Goal: Task Accomplishment & Management: Use online tool/utility

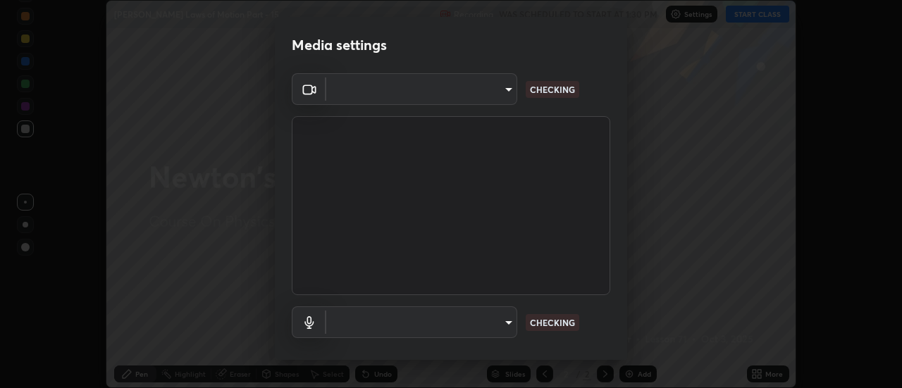
scroll to position [388, 901]
type input "e2aa400b7bb40988937289f1826270d99bb774d75893401bafd8ee5ef144e594"
type input "default"
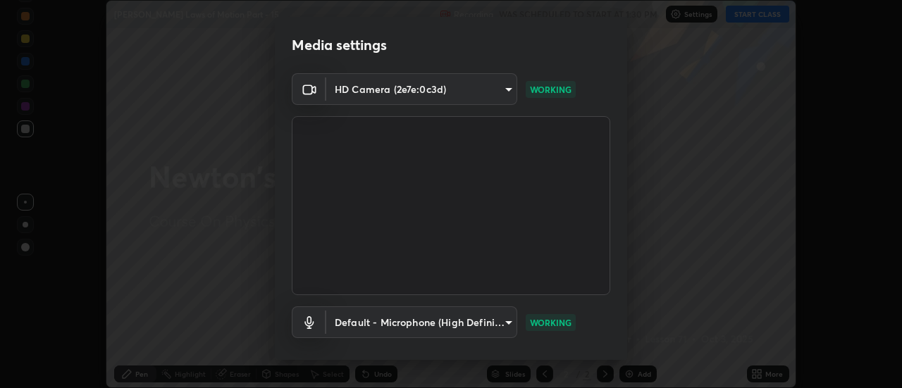
scroll to position [74, 0]
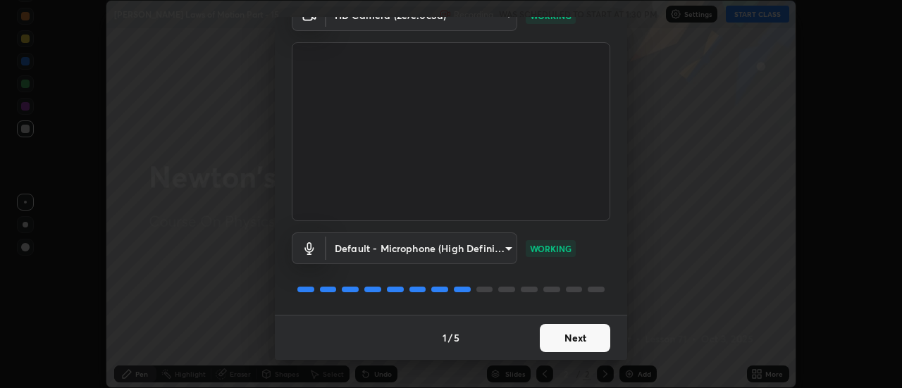
click at [578, 337] on button "Next" at bounding box center [575, 338] width 70 height 28
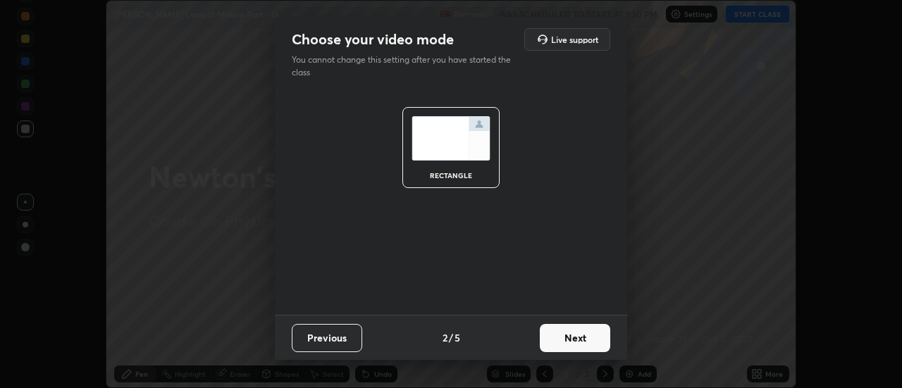
scroll to position [0, 0]
click at [581, 345] on button "Next" at bounding box center [575, 338] width 70 height 28
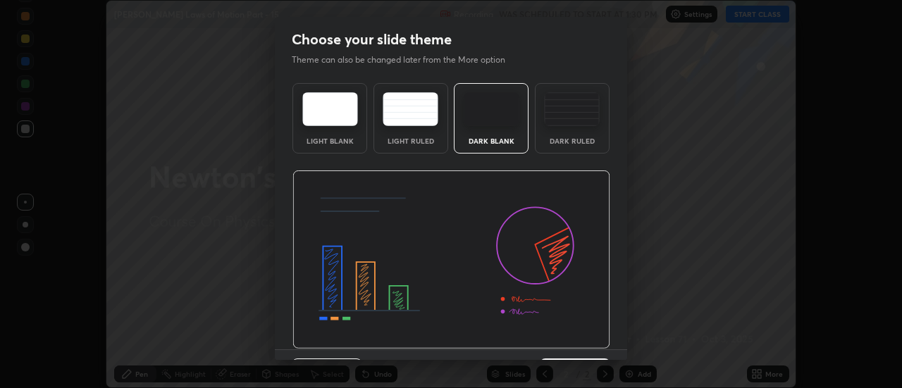
scroll to position [35, 0]
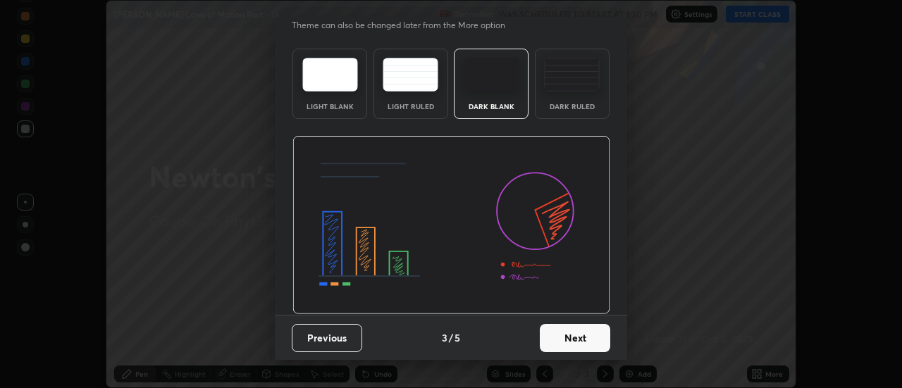
click at [571, 334] on button "Next" at bounding box center [575, 338] width 70 height 28
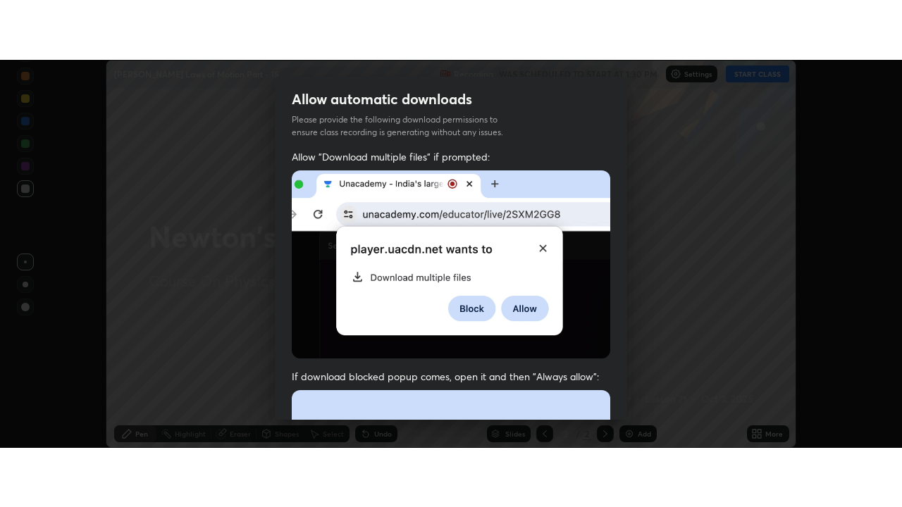
scroll to position [361, 0]
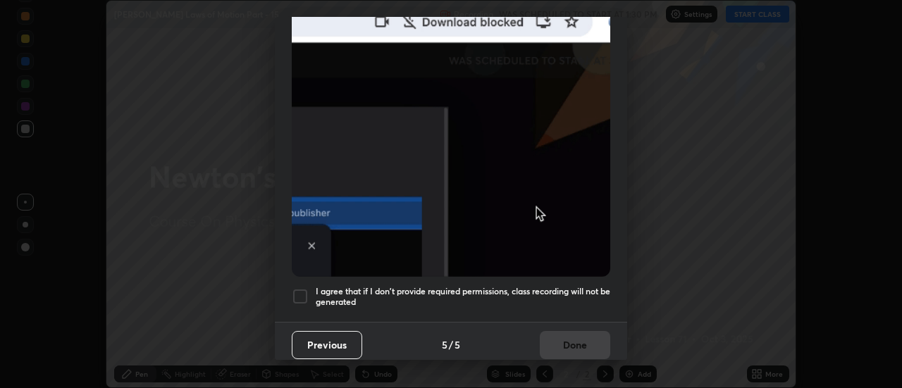
click at [464, 296] on h5 "I agree that if I don't provide required permissions, class recording will not …" at bounding box center [463, 297] width 295 height 22
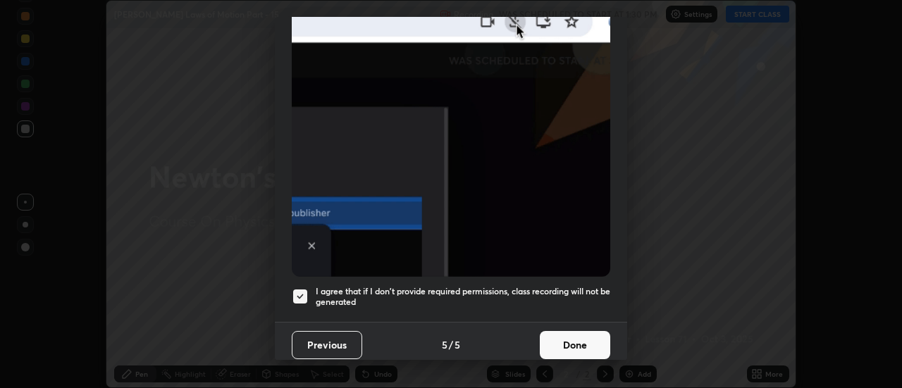
click at [562, 345] on button "Done" at bounding box center [575, 345] width 70 height 28
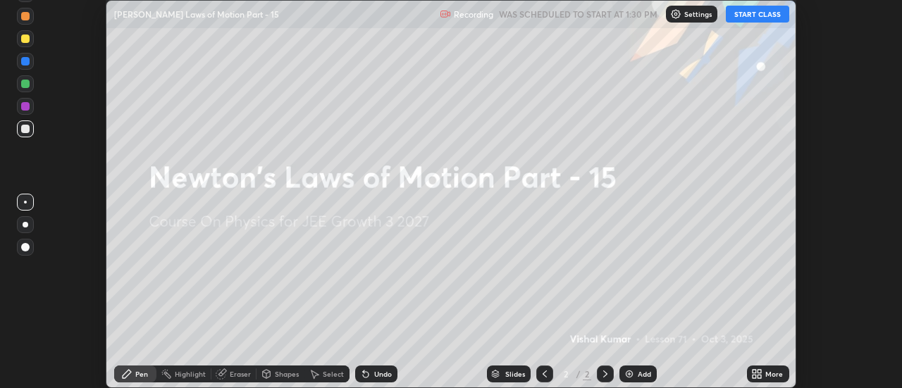
click at [760, 376] on icon at bounding box center [760, 377] width 4 height 4
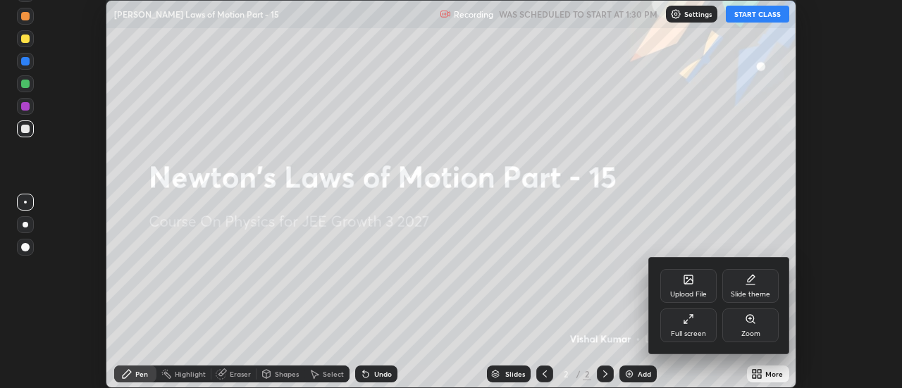
click at [694, 333] on div "Full screen" at bounding box center [688, 333] width 35 height 7
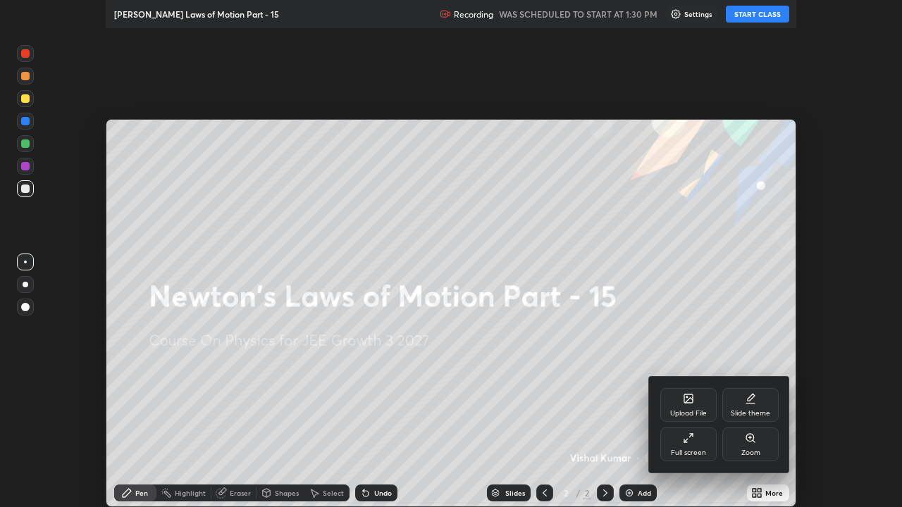
scroll to position [507, 902]
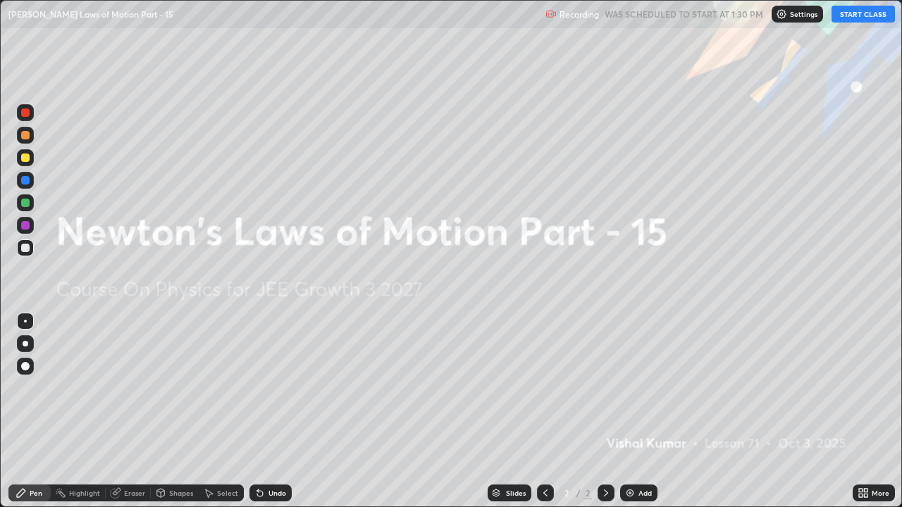
click at [865, 18] on button "START CLASS" at bounding box center [862, 14] width 63 height 17
click at [26, 157] on div at bounding box center [25, 158] width 8 height 8
click at [18, 341] on div at bounding box center [25, 343] width 17 height 17
click at [634, 388] on img at bounding box center [629, 493] width 11 height 11
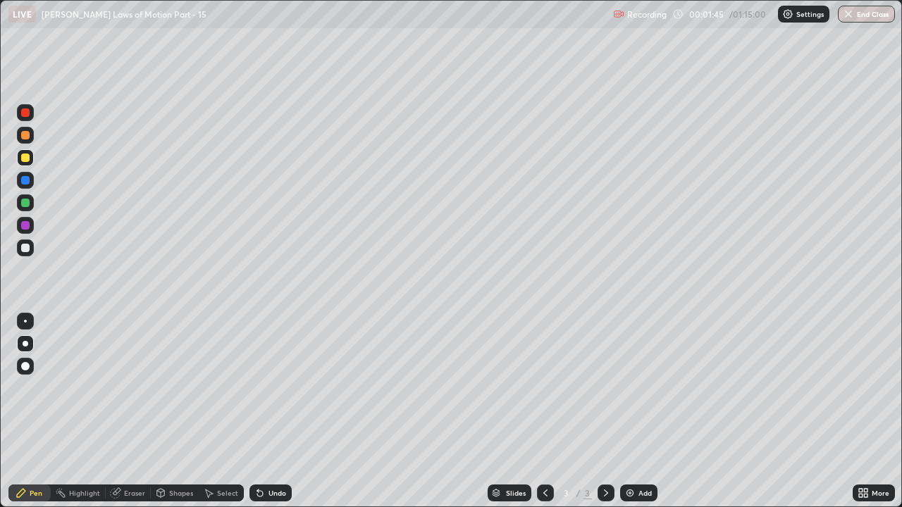
click at [24, 250] on div at bounding box center [25, 248] width 8 height 8
click at [23, 155] on div at bounding box center [25, 158] width 8 height 8
click at [23, 206] on div at bounding box center [25, 203] width 8 height 8
click at [25, 159] on div at bounding box center [25, 158] width 8 height 8
click at [640, 388] on div "Add" at bounding box center [638, 493] width 37 height 17
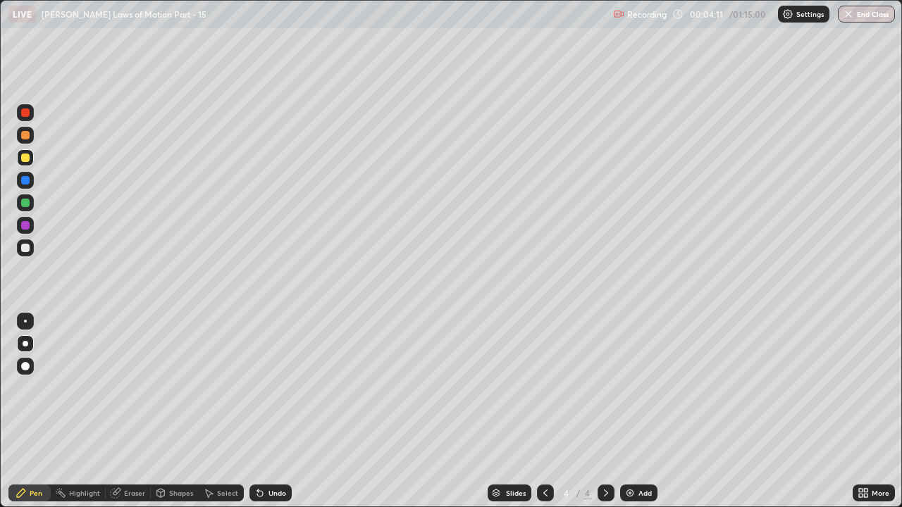
click at [27, 255] on div at bounding box center [25, 248] width 17 height 17
click at [25, 156] on div at bounding box center [25, 158] width 8 height 8
click at [28, 245] on div at bounding box center [25, 248] width 8 height 8
click at [29, 228] on div at bounding box center [25, 225] width 8 height 8
click at [27, 230] on div at bounding box center [25, 225] width 17 height 17
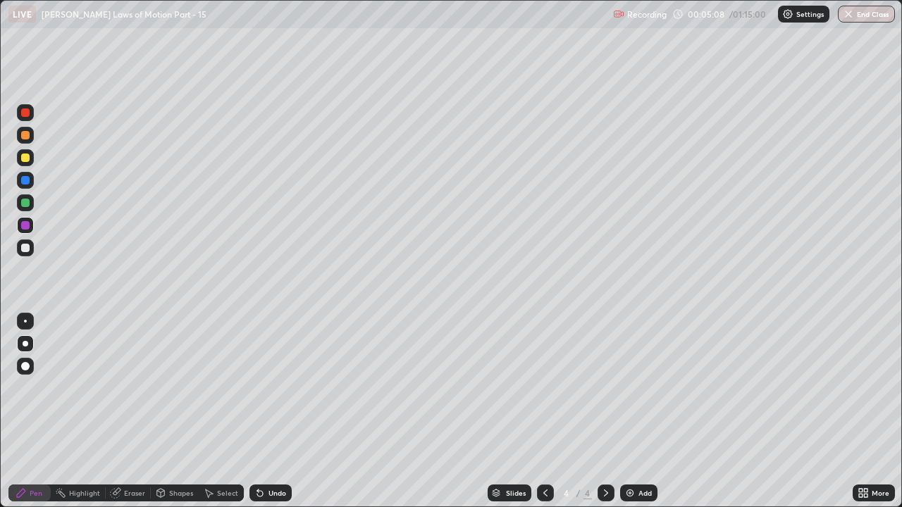
click at [25, 154] on div at bounding box center [25, 158] width 8 height 8
click at [265, 388] on div "Undo" at bounding box center [270, 493] width 42 height 17
click at [263, 388] on icon at bounding box center [259, 493] width 11 height 11
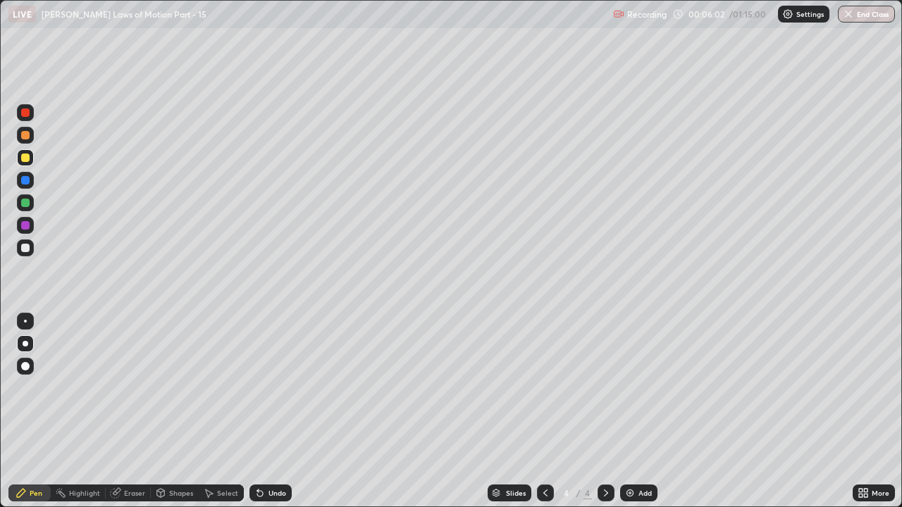
click at [263, 388] on icon at bounding box center [259, 493] width 11 height 11
click at [125, 388] on div "Eraser" at bounding box center [134, 493] width 21 height 7
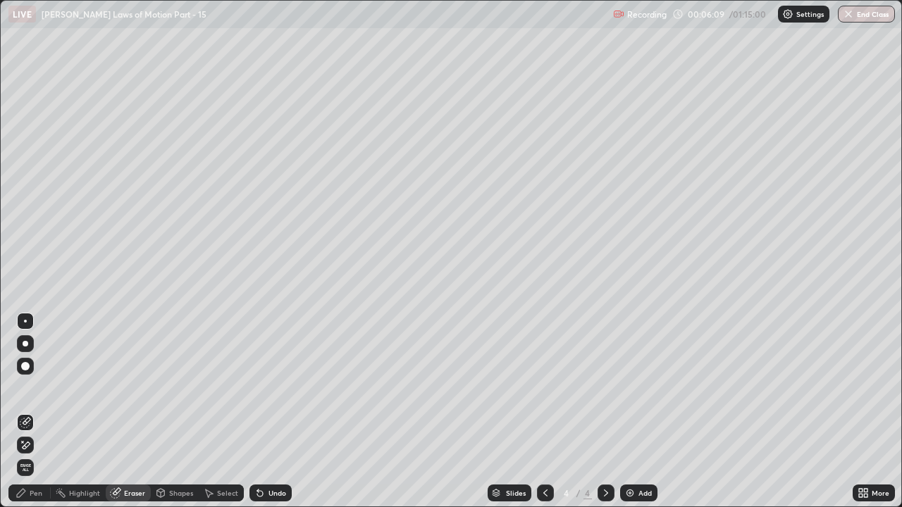
click at [32, 388] on div "Pen" at bounding box center [29, 493] width 42 height 17
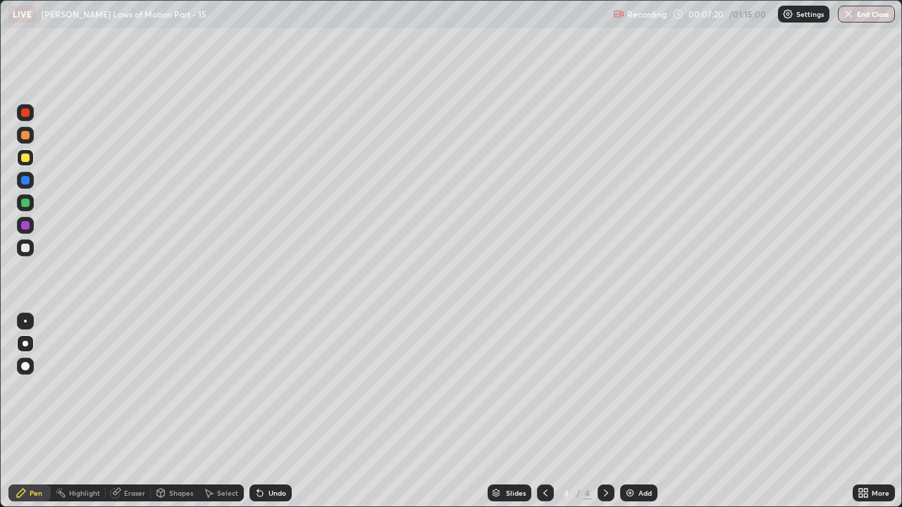
click at [640, 388] on div "Add" at bounding box center [644, 493] width 13 height 7
click at [276, 388] on div "Undo" at bounding box center [270, 493] width 42 height 17
click at [24, 205] on div at bounding box center [25, 203] width 8 height 8
click at [28, 249] on div at bounding box center [25, 248] width 8 height 8
click at [30, 225] on div at bounding box center [25, 225] width 17 height 17
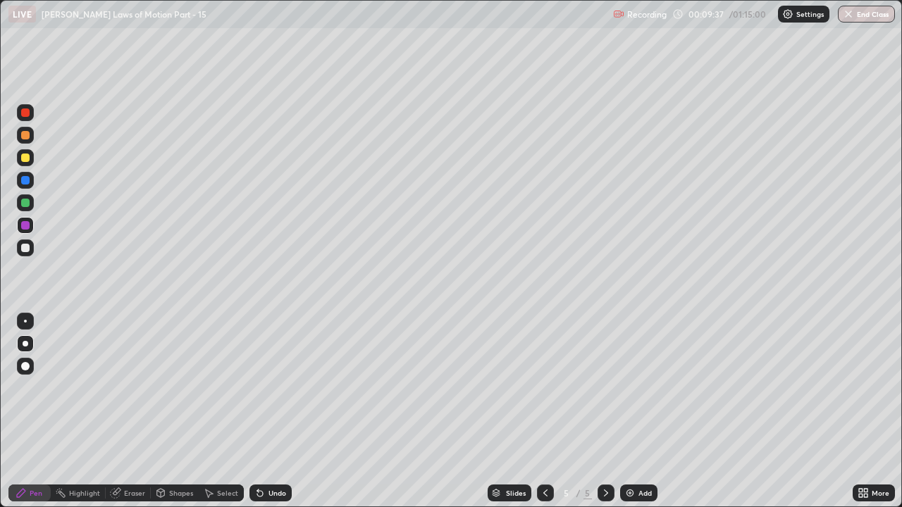
click at [25, 248] on div at bounding box center [25, 248] width 8 height 8
click at [636, 388] on div "Add" at bounding box center [638, 493] width 37 height 17
click at [31, 158] on div at bounding box center [25, 157] width 17 height 17
click at [271, 388] on div "Undo" at bounding box center [277, 493] width 18 height 7
click at [25, 247] on div at bounding box center [25, 248] width 8 height 8
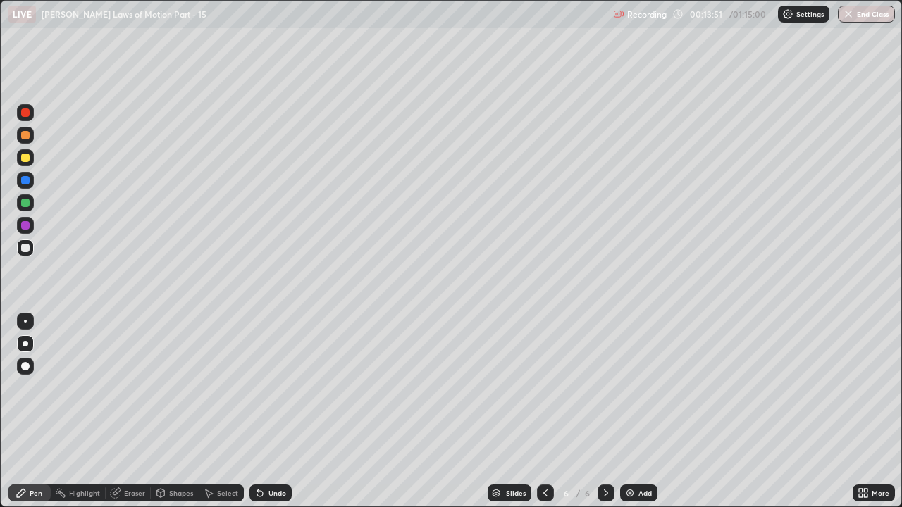
click at [543, 388] on icon at bounding box center [545, 493] width 4 height 7
click at [544, 388] on icon at bounding box center [545, 493] width 11 height 11
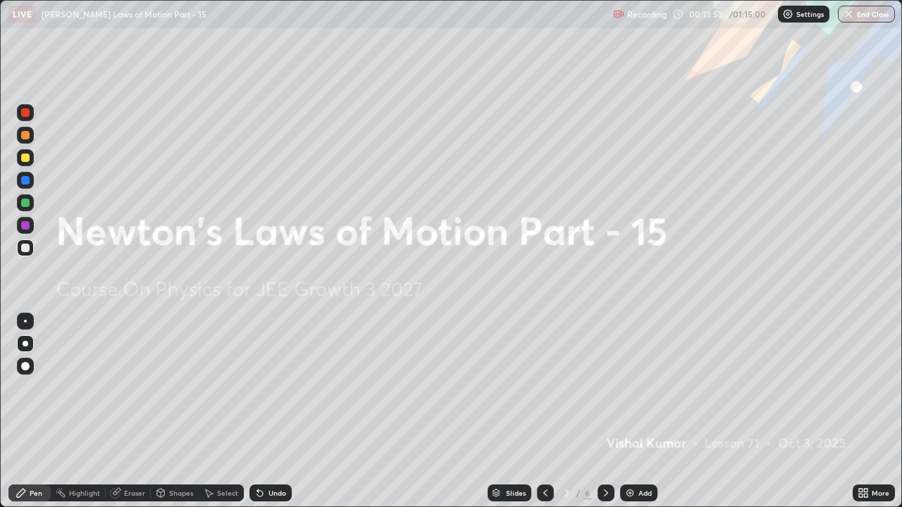
click at [604, 388] on icon at bounding box center [605, 493] width 11 height 11
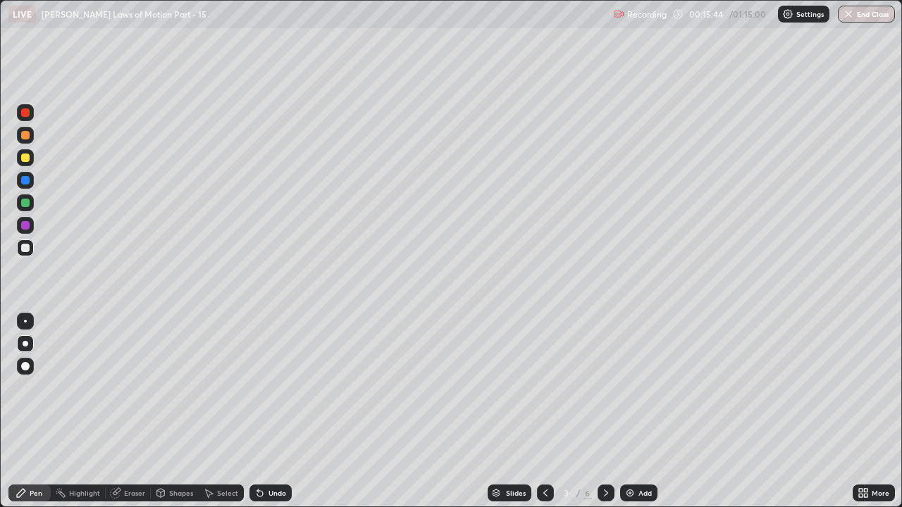
click at [604, 388] on icon at bounding box center [605, 493] width 11 height 11
click at [607, 388] on div at bounding box center [605, 493] width 17 height 17
click at [605, 388] on icon at bounding box center [605, 493] width 11 height 11
click at [633, 388] on img at bounding box center [629, 493] width 11 height 11
click at [24, 158] on div at bounding box center [25, 158] width 8 height 8
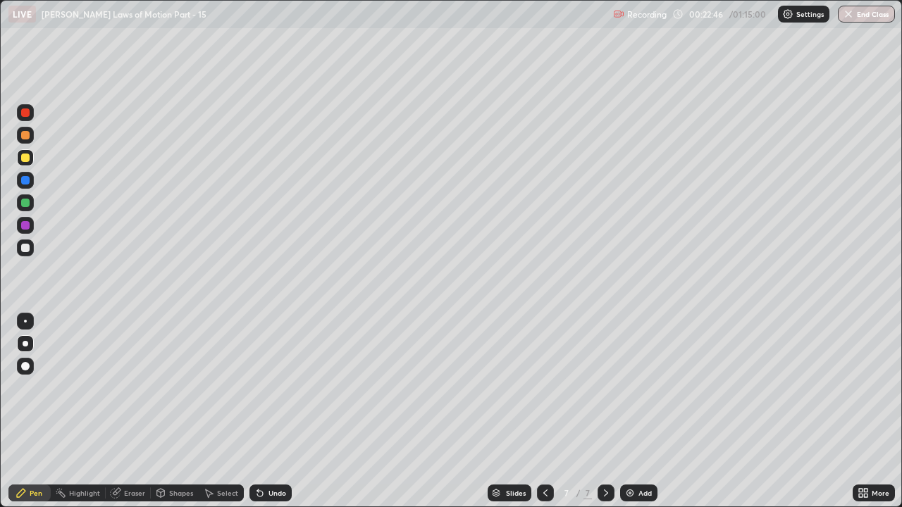
click at [272, 388] on div "Undo" at bounding box center [277, 493] width 18 height 7
click at [27, 206] on div at bounding box center [25, 203] width 8 height 8
click at [27, 157] on div at bounding box center [25, 158] width 8 height 8
click at [25, 226] on div at bounding box center [25, 225] width 8 height 8
click at [23, 247] on div at bounding box center [25, 248] width 8 height 8
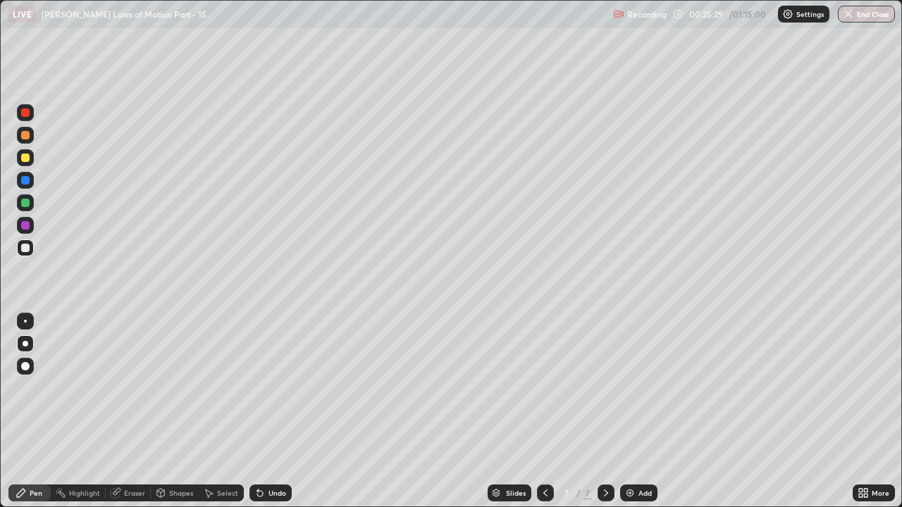
click at [27, 134] on div at bounding box center [25, 135] width 8 height 8
click at [21, 111] on div at bounding box center [25, 113] width 8 height 8
click at [25, 159] on div at bounding box center [25, 158] width 8 height 8
click at [271, 388] on div "Undo" at bounding box center [277, 493] width 18 height 7
click at [273, 388] on div "Undo" at bounding box center [277, 493] width 18 height 7
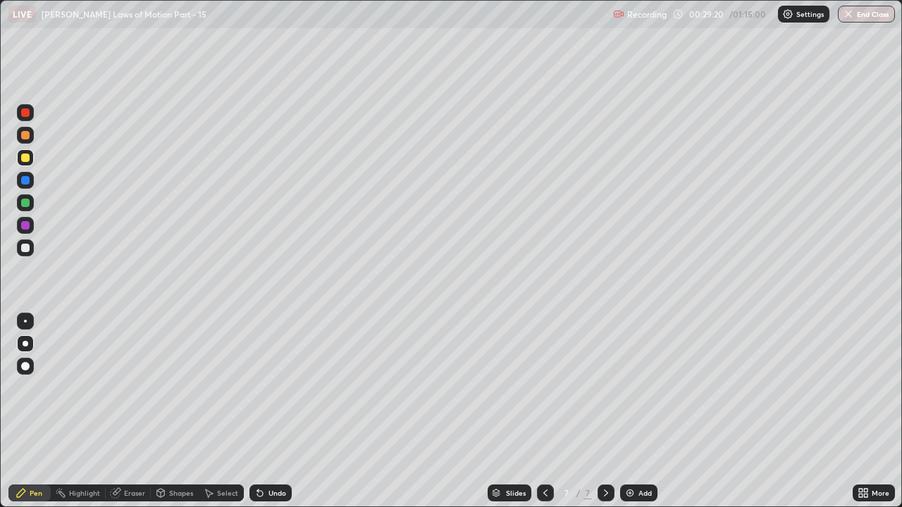
click at [634, 388] on div "Add" at bounding box center [638, 493] width 37 height 17
click at [257, 388] on icon at bounding box center [257, 490] width 1 height 1
click at [544, 388] on icon at bounding box center [545, 493] width 11 height 11
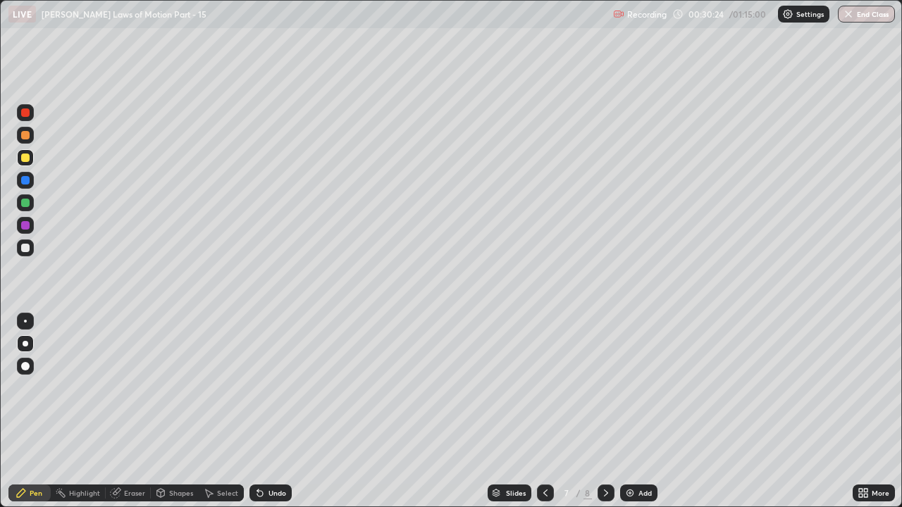
click at [604, 388] on icon at bounding box center [605, 493] width 11 height 11
click at [544, 388] on icon at bounding box center [545, 493] width 11 height 11
click at [605, 388] on icon at bounding box center [606, 493] width 4 height 7
click at [26, 248] on div at bounding box center [25, 248] width 8 height 8
click at [26, 225] on div at bounding box center [25, 225] width 8 height 8
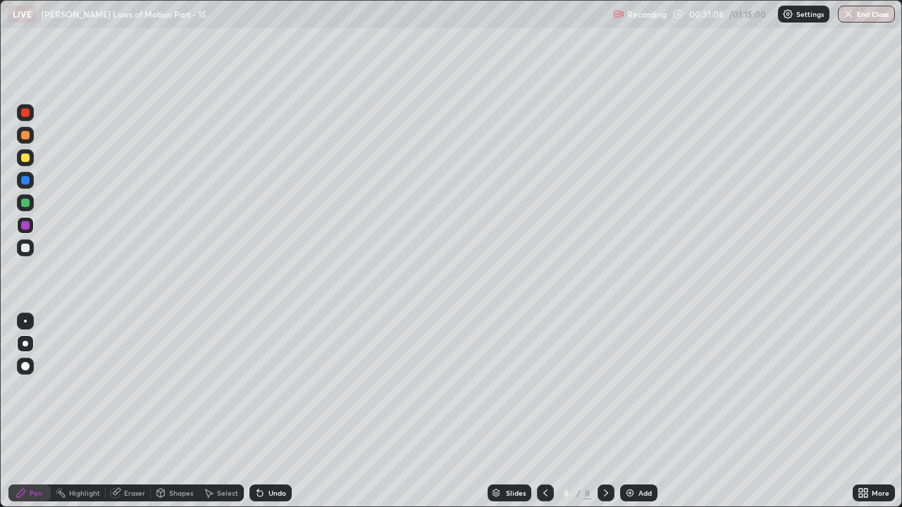
click at [32, 156] on div at bounding box center [25, 157] width 17 height 17
click at [26, 158] on div at bounding box center [25, 158] width 8 height 8
click at [546, 388] on div at bounding box center [545, 493] width 17 height 17
click at [604, 388] on icon at bounding box center [605, 493] width 11 height 11
click at [280, 388] on div "Undo" at bounding box center [277, 493] width 18 height 7
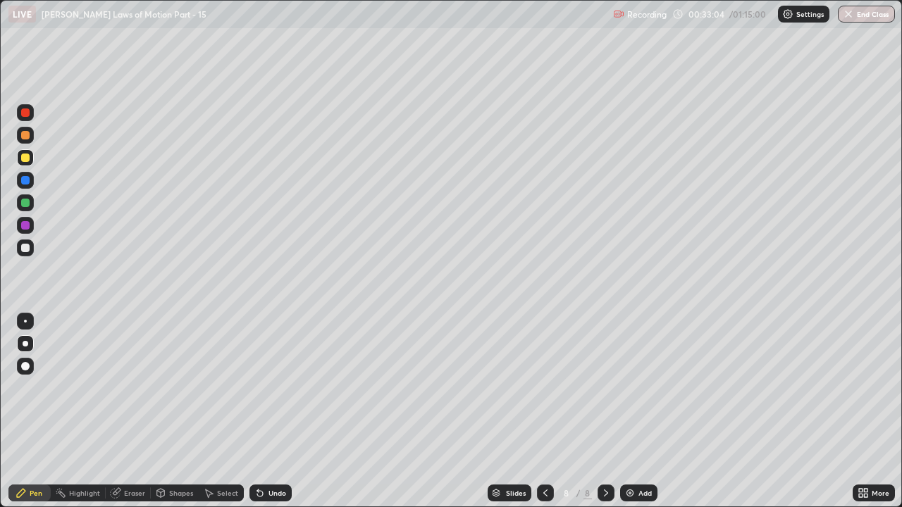
click at [268, 388] on div "Undo" at bounding box center [277, 493] width 18 height 7
click at [641, 388] on div "Add" at bounding box center [644, 493] width 13 height 7
click at [545, 388] on icon at bounding box center [545, 493] width 11 height 11
click at [605, 388] on icon at bounding box center [606, 493] width 4 height 7
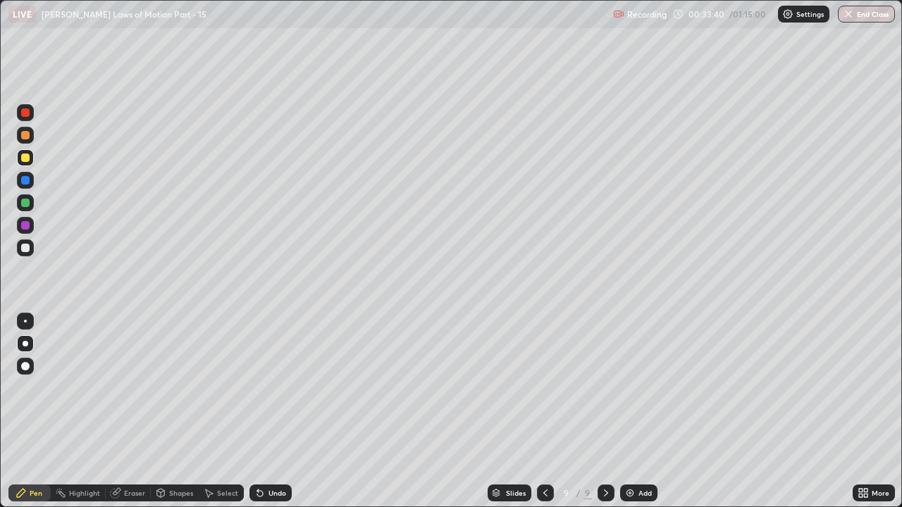
click at [547, 388] on div at bounding box center [545, 493] width 17 height 17
click at [605, 388] on icon at bounding box center [605, 493] width 11 height 11
click at [257, 388] on icon at bounding box center [257, 490] width 1 height 1
click at [547, 388] on icon at bounding box center [545, 493] width 11 height 11
click at [544, 388] on icon at bounding box center [545, 493] width 11 height 11
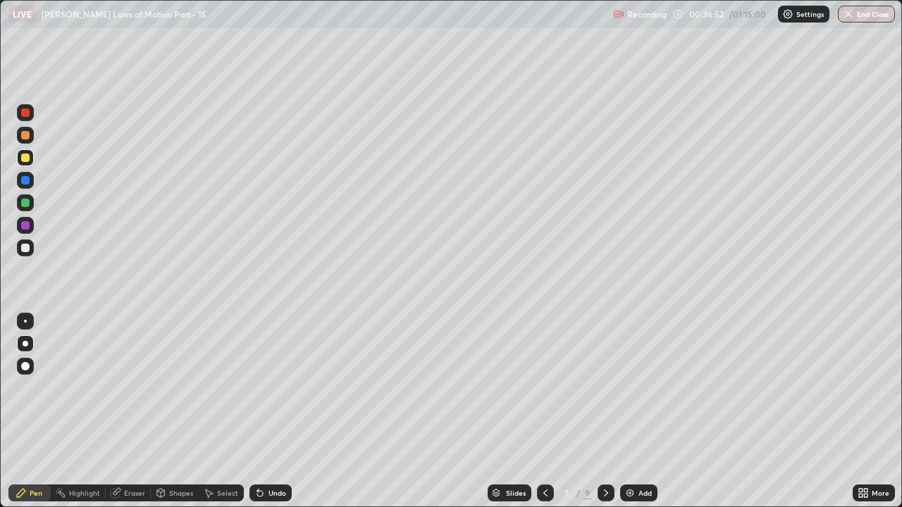
click at [635, 388] on div "Add" at bounding box center [638, 493] width 37 height 17
click at [545, 388] on icon at bounding box center [544, 493] width 11 height 11
click at [604, 388] on icon at bounding box center [605, 493] width 11 height 11
click at [604, 388] on icon at bounding box center [606, 493] width 4 height 7
click at [605, 388] on icon at bounding box center [605, 493] width 11 height 11
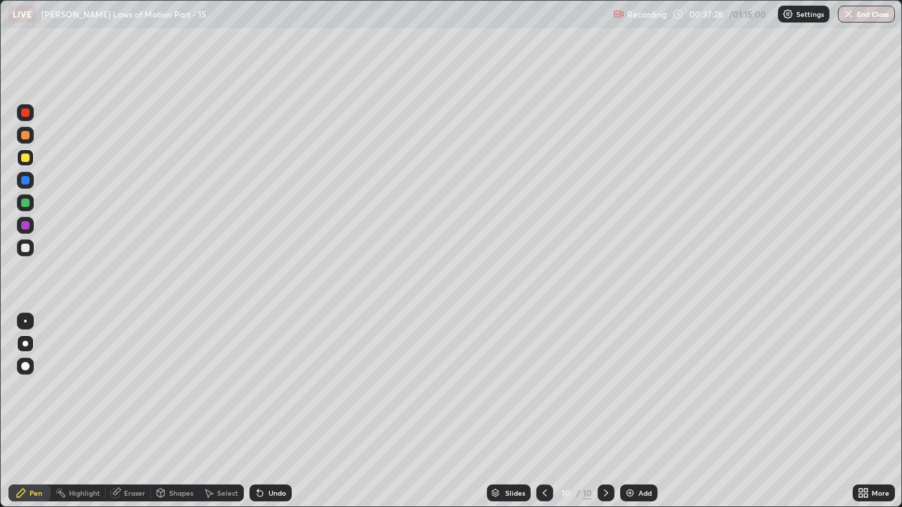
click at [543, 388] on icon at bounding box center [544, 493] width 11 height 11
click at [607, 388] on icon at bounding box center [605, 493] width 11 height 11
click at [543, 388] on icon at bounding box center [544, 493] width 11 height 11
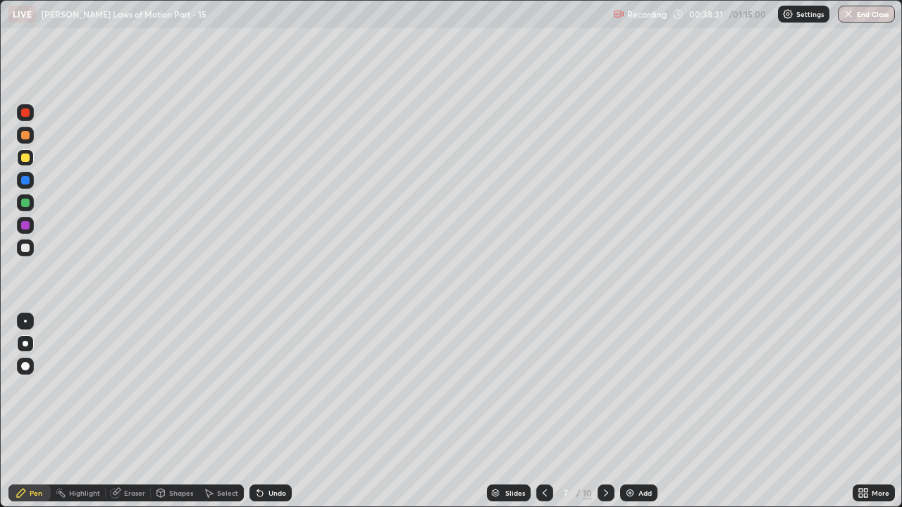
click at [605, 388] on icon at bounding box center [605, 493] width 11 height 11
click at [604, 388] on icon at bounding box center [606, 493] width 4 height 7
click at [606, 388] on icon at bounding box center [605, 493] width 11 height 11
click at [542, 388] on icon at bounding box center [544, 493] width 11 height 11
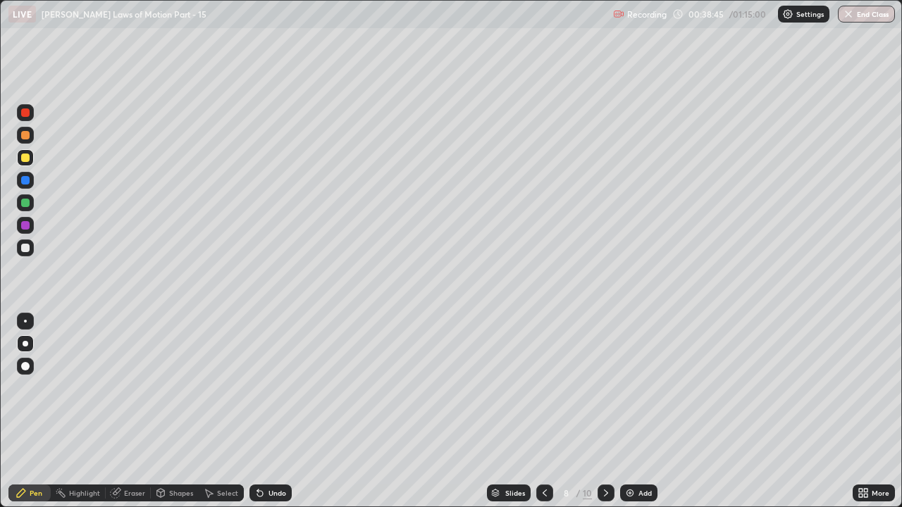
click at [605, 388] on icon at bounding box center [605, 493] width 11 height 11
click at [634, 388] on div "Add" at bounding box center [638, 493] width 37 height 17
click at [543, 388] on icon at bounding box center [545, 493] width 11 height 11
click at [544, 388] on icon at bounding box center [545, 493] width 11 height 11
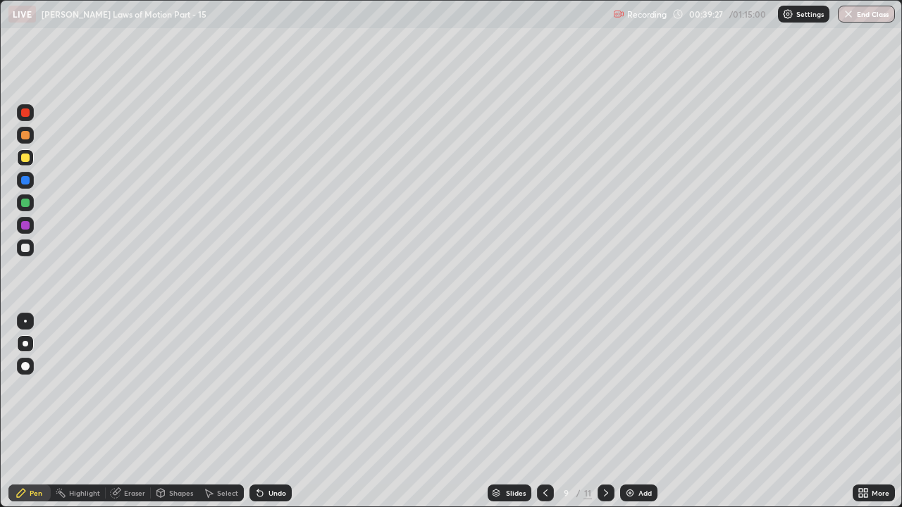
click at [544, 388] on icon at bounding box center [545, 493] width 4 height 7
click at [544, 388] on icon at bounding box center [545, 493] width 11 height 11
click at [605, 388] on icon at bounding box center [605, 493] width 11 height 11
click at [608, 388] on div at bounding box center [605, 493] width 17 height 17
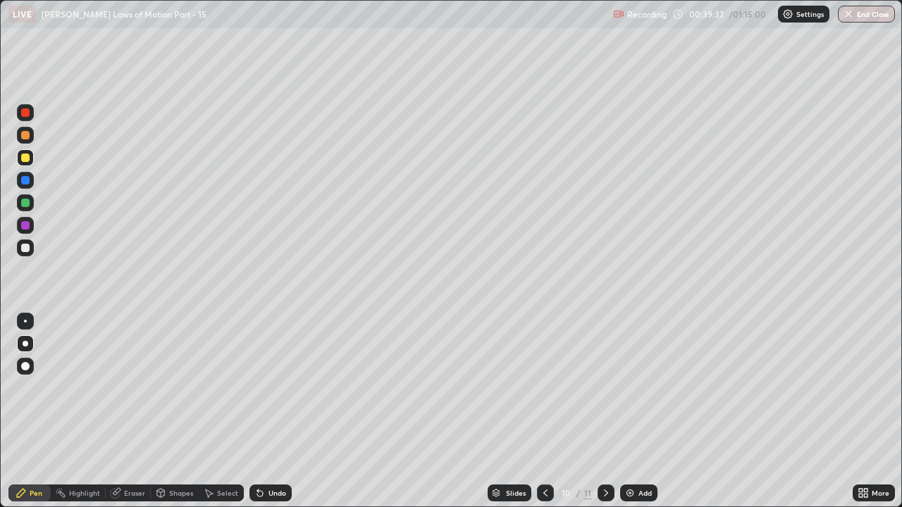
click at [605, 388] on icon at bounding box center [605, 493] width 11 height 11
click at [25, 246] on div at bounding box center [25, 248] width 8 height 8
click at [21, 225] on div at bounding box center [25, 225] width 8 height 8
click at [24, 248] on div at bounding box center [25, 248] width 8 height 8
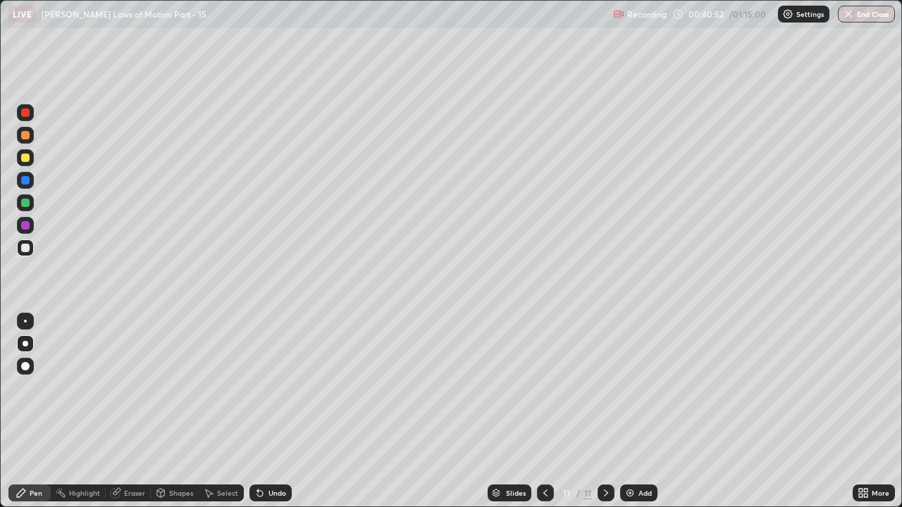
click at [25, 220] on div at bounding box center [25, 225] width 17 height 17
click at [18, 159] on div at bounding box center [25, 157] width 17 height 17
click at [258, 388] on icon at bounding box center [260, 494] width 6 height 6
click at [25, 137] on div at bounding box center [25, 135] width 8 height 8
click at [270, 388] on div "Undo" at bounding box center [277, 493] width 18 height 7
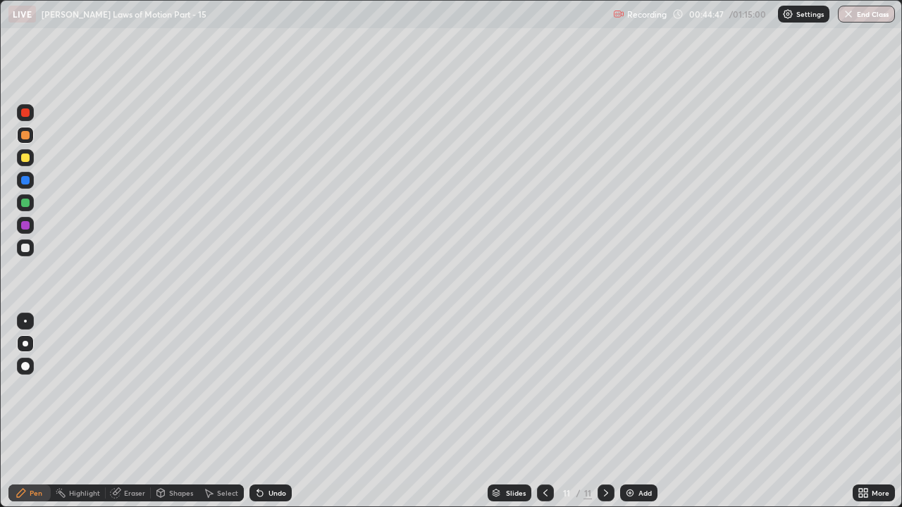
click at [643, 388] on div "Add" at bounding box center [644, 493] width 13 height 7
click at [22, 151] on div at bounding box center [25, 157] width 17 height 17
click at [271, 388] on div "Undo" at bounding box center [277, 493] width 18 height 7
click at [25, 219] on div at bounding box center [25, 225] width 17 height 17
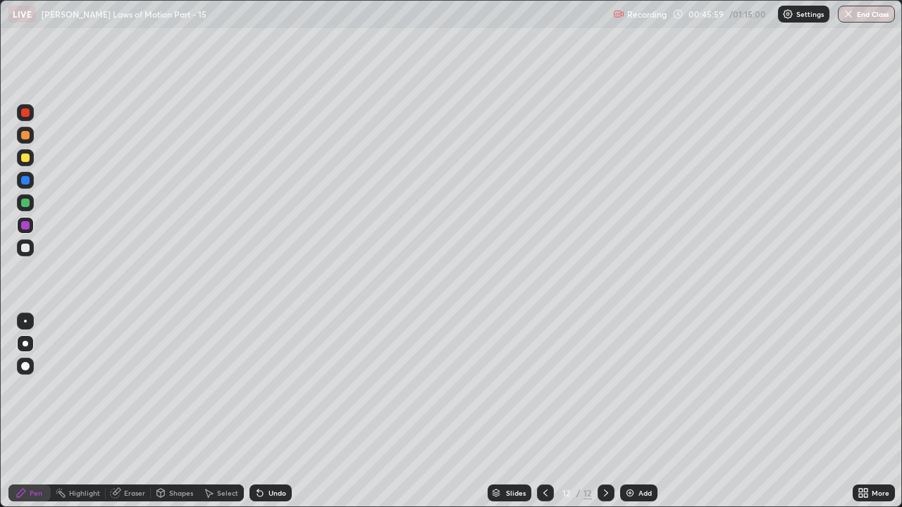
click at [273, 388] on div "Undo" at bounding box center [277, 493] width 18 height 7
click at [26, 206] on div at bounding box center [25, 203] width 8 height 8
click at [638, 388] on div "Add" at bounding box center [644, 493] width 13 height 7
click at [24, 160] on div at bounding box center [25, 158] width 8 height 8
click at [27, 180] on div at bounding box center [25, 180] width 8 height 8
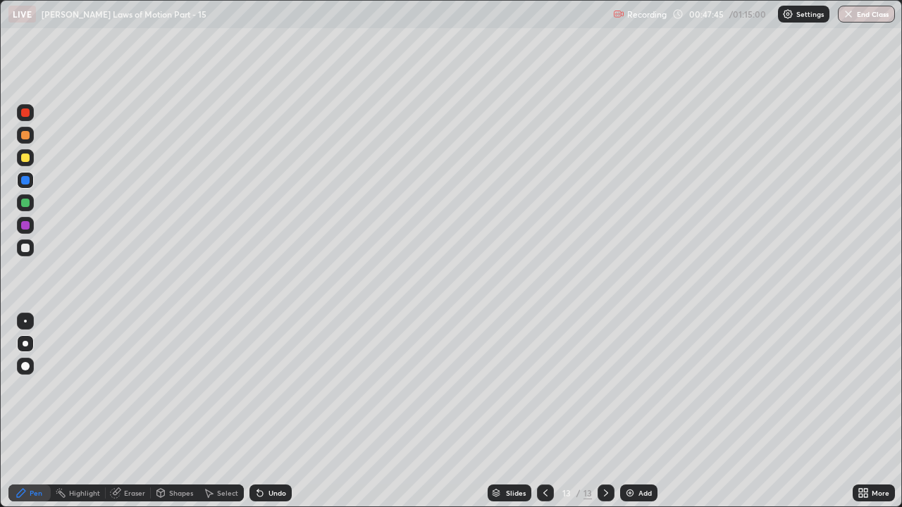
click at [25, 204] on div at bounding box center [25, 203] width 8 height 8
click at [546, 388] on div at bounding box center [545, 493] width 17 height 17
click at [543, 388] on icon at bounding box center [545, 493] width 4 height 7
click at [543, 388] on icon at bounding box center [545, 493] width 11 height 11
click at [544, 388] on icon at bounding box center [545, 493] width 11 height 11
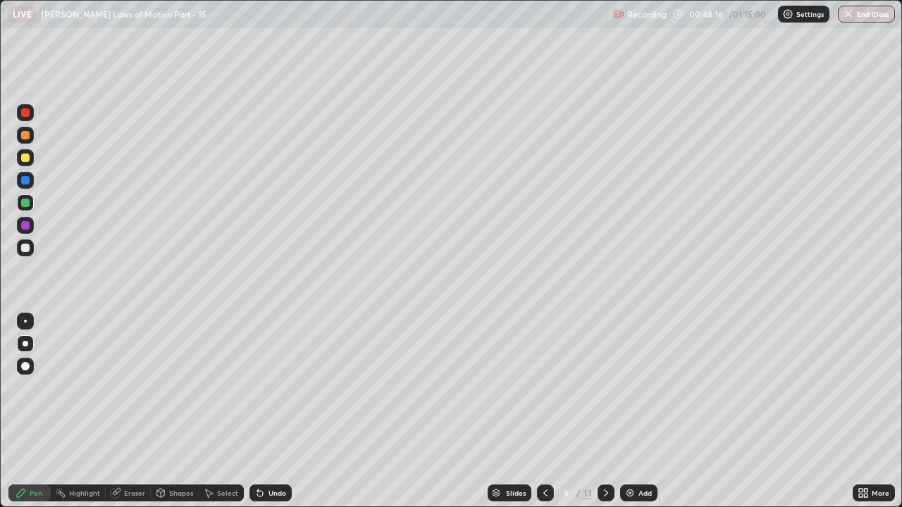
click at [544, 388] on icon at bounding box center [545, 493] width 11 height 11
click at [540, 388] on icon at bounding box center [545, 493] width 11 height 11
click at [605, 388] on icon at bounding box center [605, 493] width 11 height 11
click at [543, 388] on icon at bounding box center [545, 493] width 11 height 11
click at [602, 388] on icon at bounding box center [605, 493] width 11 height 11
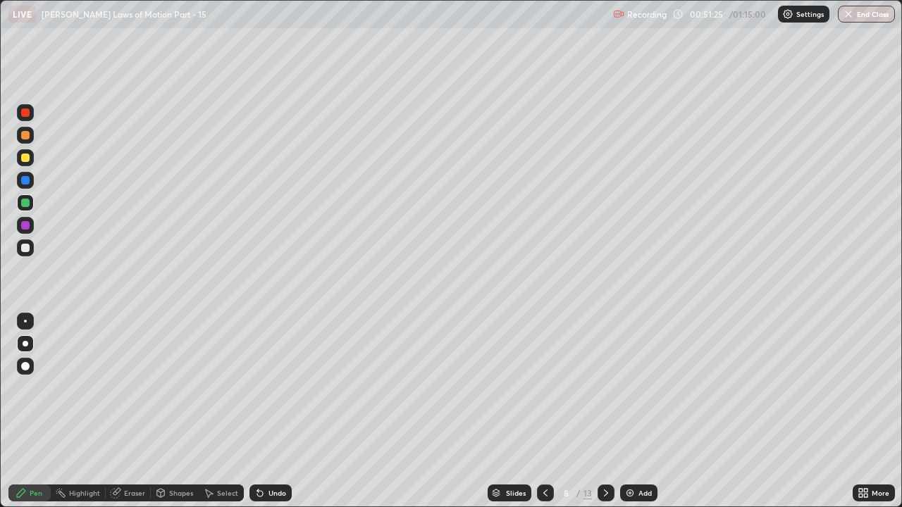
click at [603, 388] on icon at bounding box center [605, 493] width 11 height 11
click at [605, 388] on icon at bounding box center [605, 493] width 11 height 11
click at [25, 159] on div at bounding box center [25, 158] width 8 height 8
click at [604, 388] on icon at bounding box center [606, 493] width 4 height 7
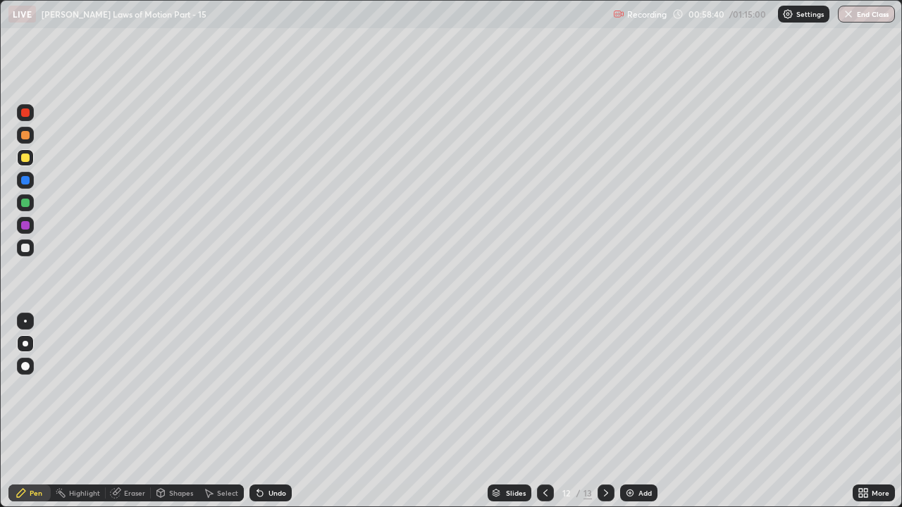
click at [605, 388] on icon at bounding box center [605, 493] width 11 height 11
click at [632, 388] on img at bounding box center [629, 493] width 11 height 11
click at [23, 161] on div at bounding box center [25, 158] width 8 height 8
click at [268, 388] on div "Undo" at bounding box center [277, 493] width 18 height 7
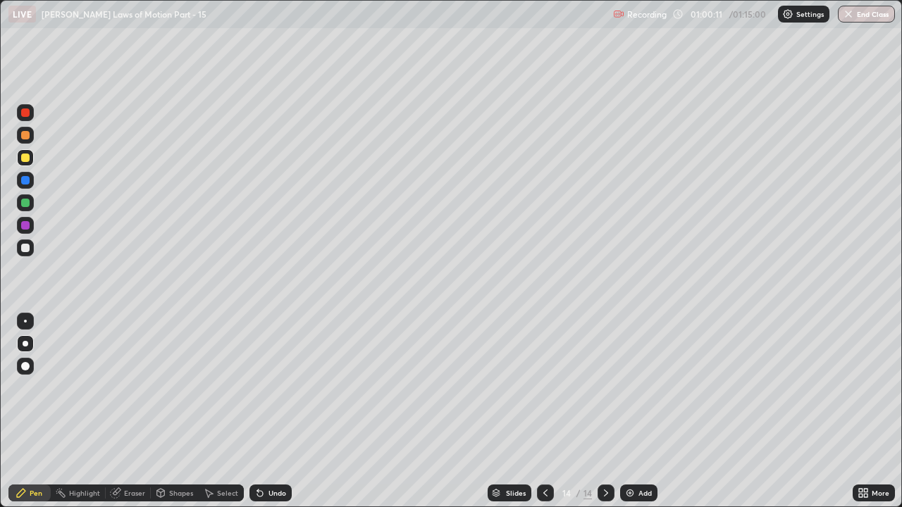
click at [26, 135] on div at bounding box center [25, 135] width 8 height 8
click at [26, 113] on div at bounding box center [25, 113] width 8 height 8
click at [21, 156] on div at bounding box center [25, 158] width 8 height 8
click at [26, 204] on div at bounding box center [25, 203] width 8 height 8
click at [27, 228] on div at bounding box center [25, 225] width 8 height 8
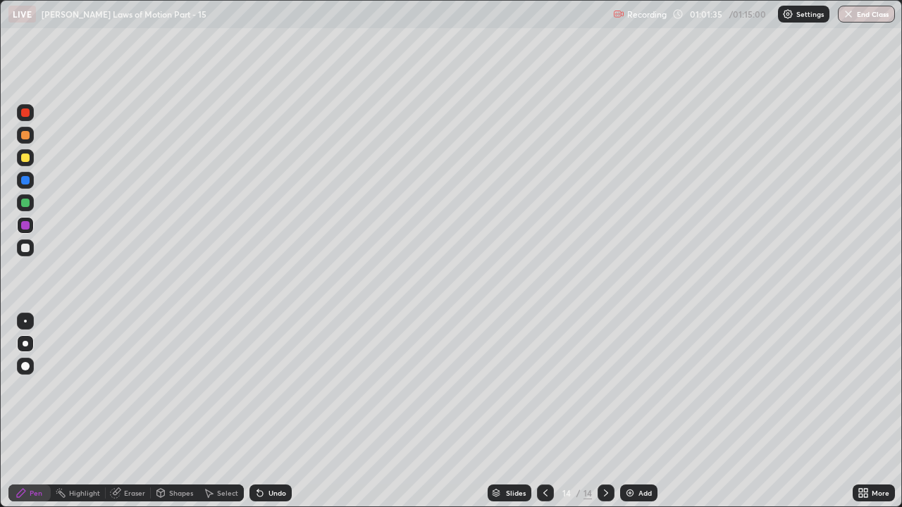
click at [25, 160] on div at bounding box center [25, 158] width 8 height 8
click at [121, 388] on div "Eraser" at bounding box center [128, 493] width 45 height 17
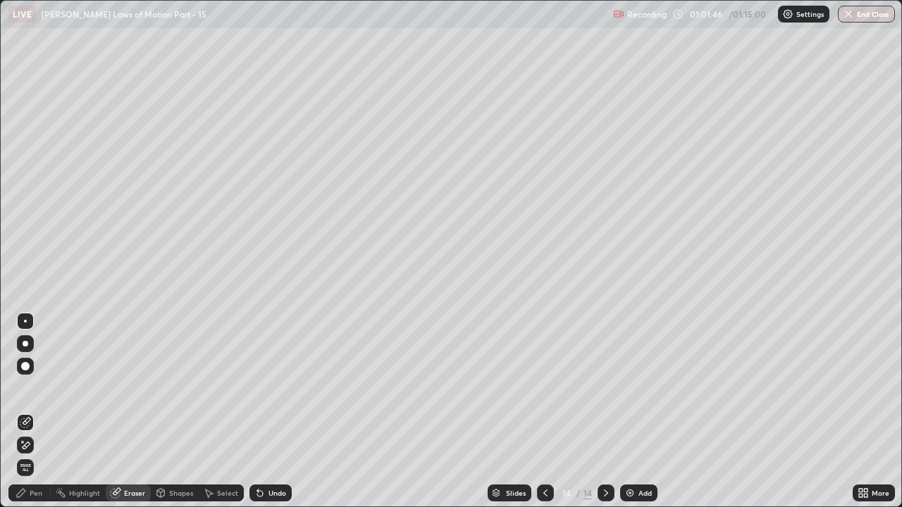
click at [20, 388] on div "Pen" at bounding box center [29, 493] width 42 height 17
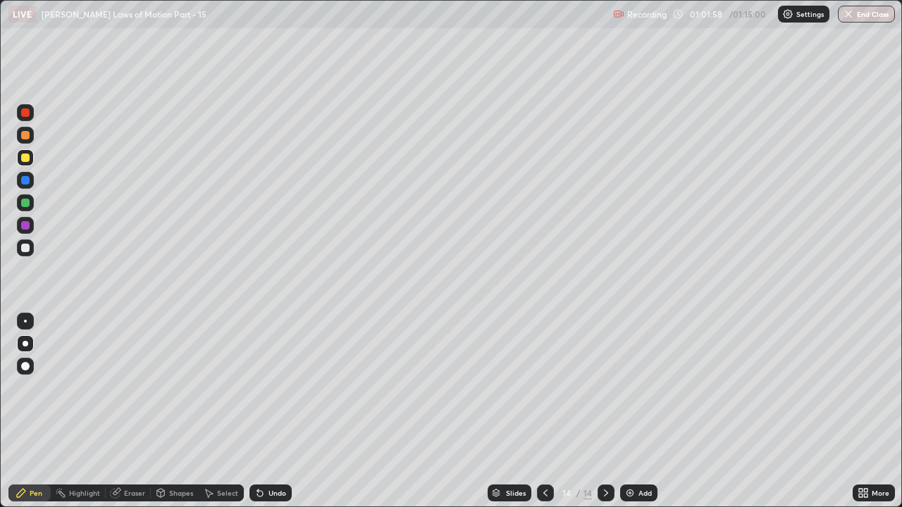
click at [25, 226] on div at bounding box center [25, 225] width 8 height 8
click at [33, 204] on div at bounding box center [25, 202] width 17 height 17
click at [19, 159] on div at bounding box center [25, 157] width 17 height 17
click at [264, 388] on div "Undo" at bounding box center [270, 493] width 42 height 17
click at [25, 225] on div at bounding box center [25, 225] width 8 height 8
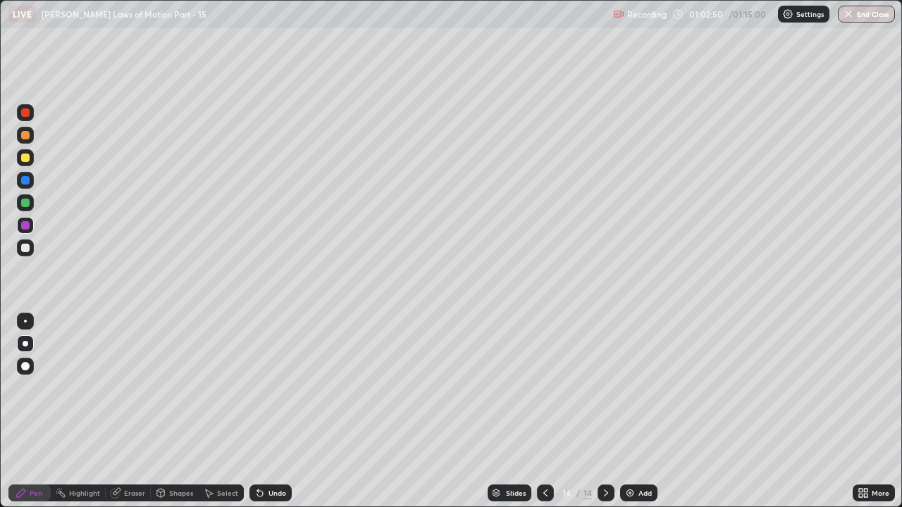
click at [20, 204] on div at bounding box center [25, 202] width 17 height 17
click at [25, 156] on div at bounding box center [25, 158] width 8 height 8
click at [24, 225] on div at bounding box center [25, 225] width 8 height 8
click at [27, 203] on div at bounding box center [25, 203] width 8 height 8
click at [122, 388] on div "Eraser" at bounding box center [128, 493] width 45 height 17
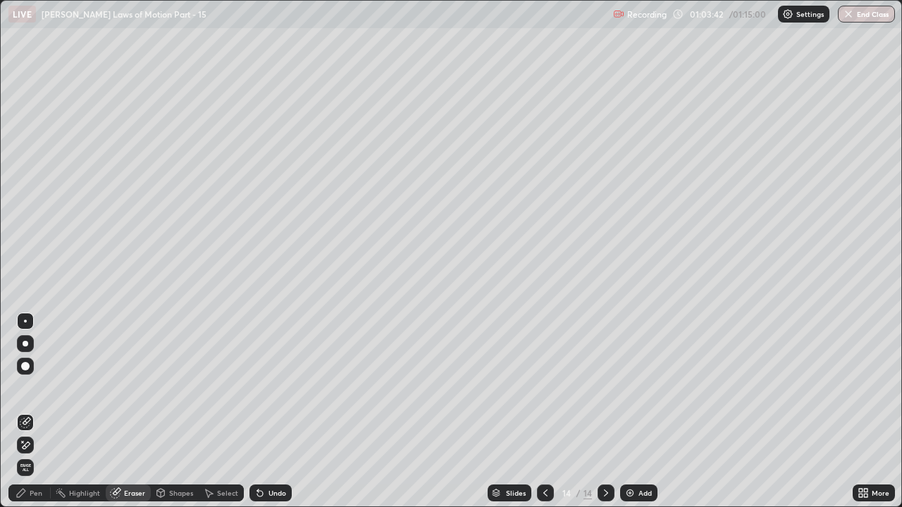
click at [23, 388] on icon at bounding box center [21, 493] width 11 height 11
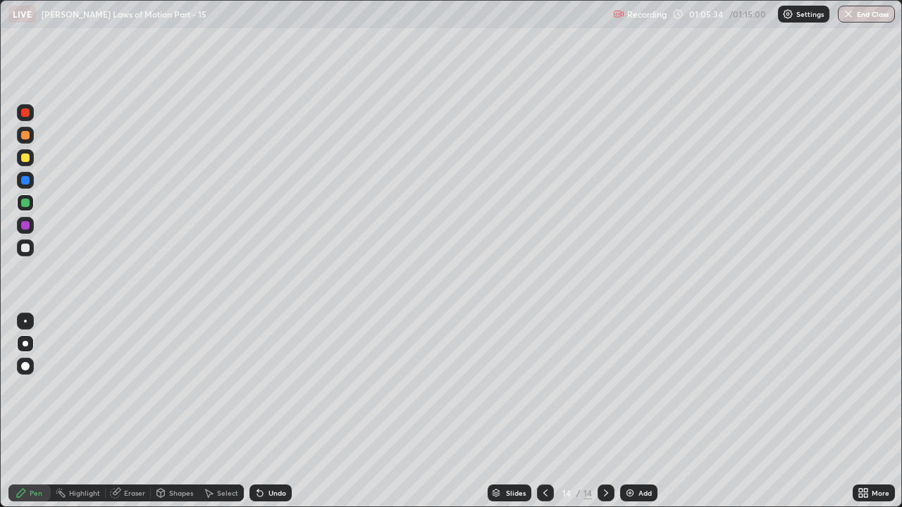
click at [638, 388] on div "Add" at bounding box center [644, 493] width 13 height 7
click at [23, 160] on div at bounding box center [25, 158] width 8 height 8
click at [23, 227] on div at bounding box center [25, 225] width 8 height 8
click at [26, 199] on div at bounding box center [25, 203] width 8 height 8
click at [23, 163] on div at bounding box center [25, 157] width 17 height 17
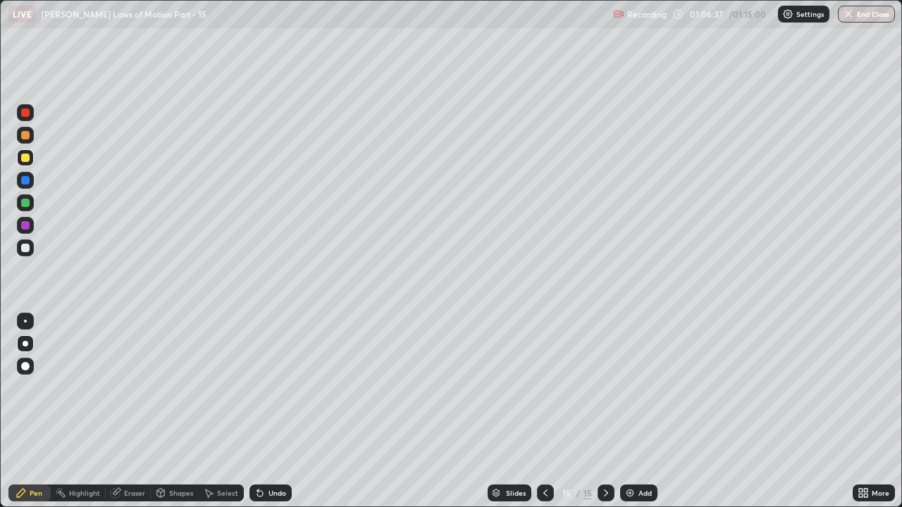
click at [266, 388] on div "Undo" at bounding box center [270, 493] width 42 height 17
click at [268, 388] on div "Undo" at bounding box center [270, 493] width 42 height 17
click at [24, 225] on div at bounding box center [25, 225] width 8 height 8
click at [24, 209] on div at bounding box center [25, 202] width 17 height 17
click at [29, 134] on div at bounding box center [25, 135] width 8 height 8
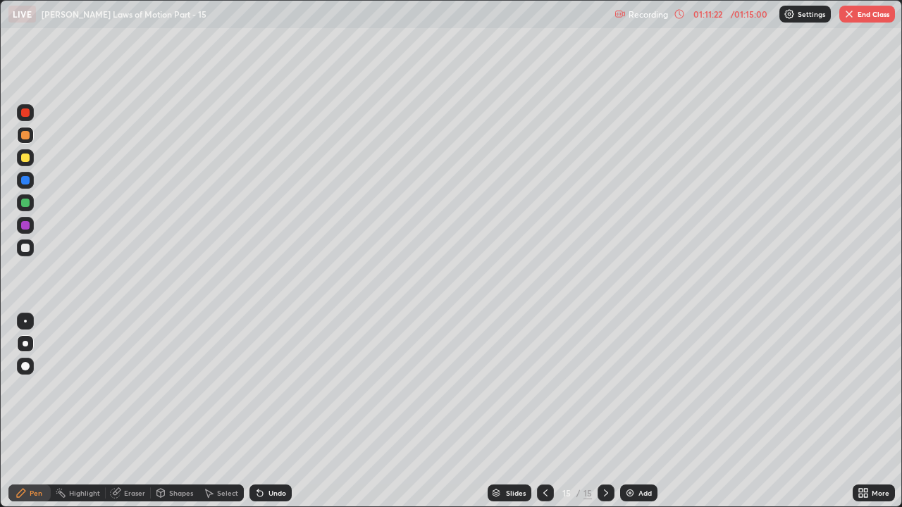
click at [538, 388] on div at bounding box center [545, 493] width 17 height 17
click at [602, 388] on icon at bounding box center [605, 493] width 11 height 11
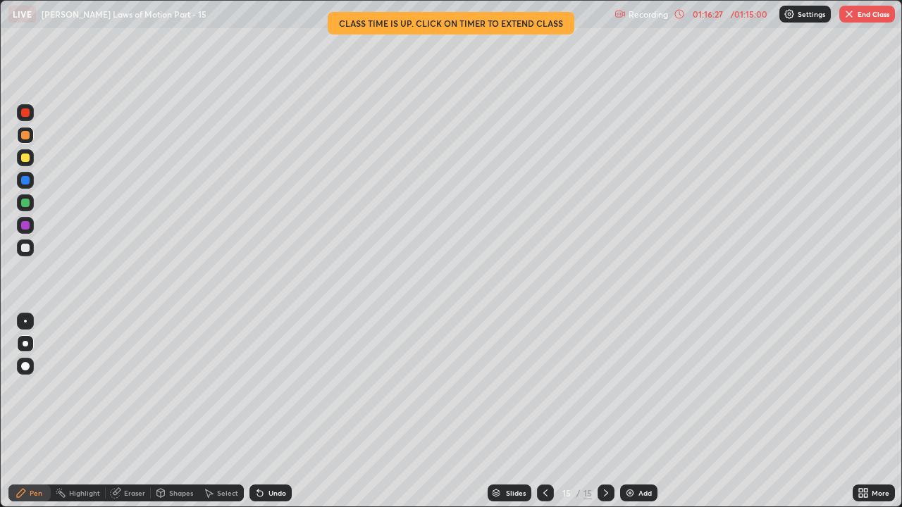
click at [879, 8] on button "End Class" at bounding box center [867, 14] width 56 height 17
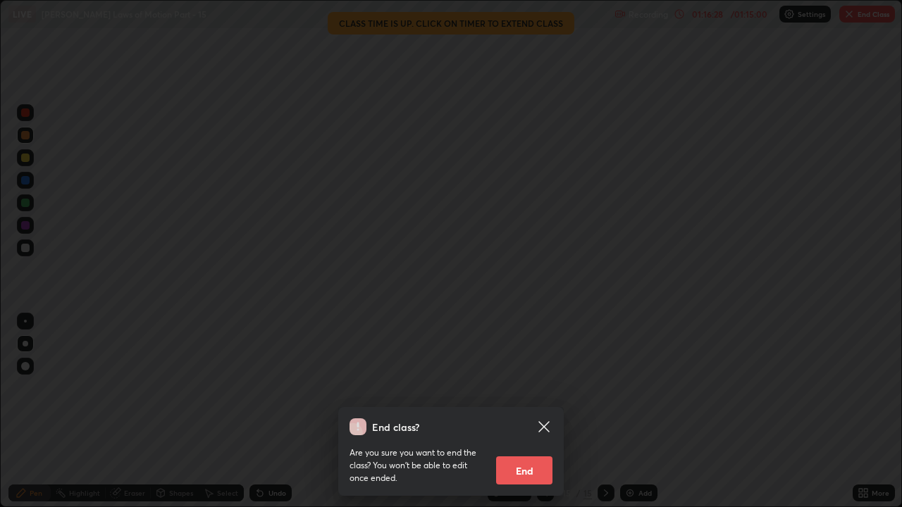
click at [533, 388] on button "End" at bounding box center [524, 471] width 56 height 28
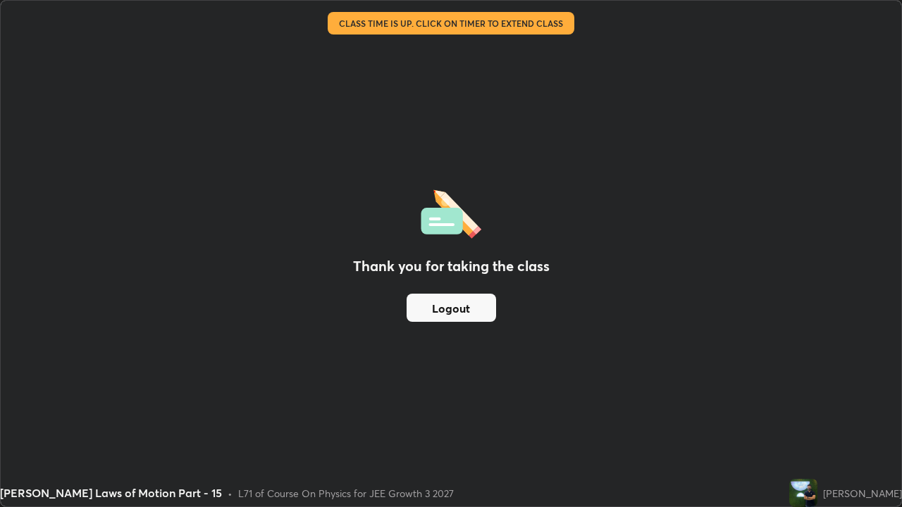
click at [472, 306] on button "Logout" at bounding box center [451, 308] width 89 height 28
